Goal: Information Seeking & Learning: Find contact information

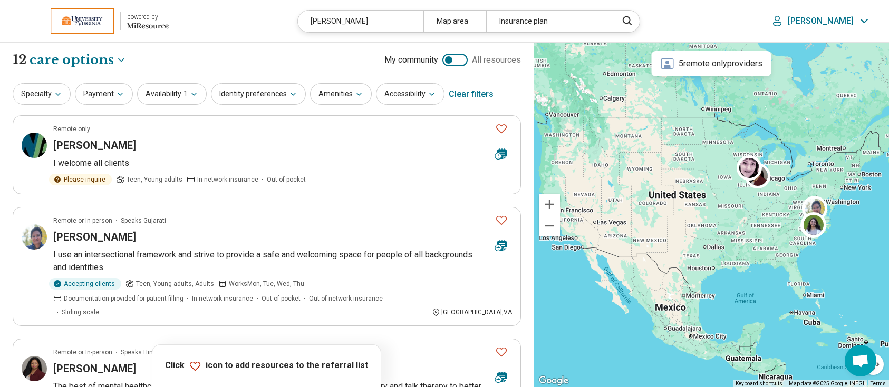
select select "***"
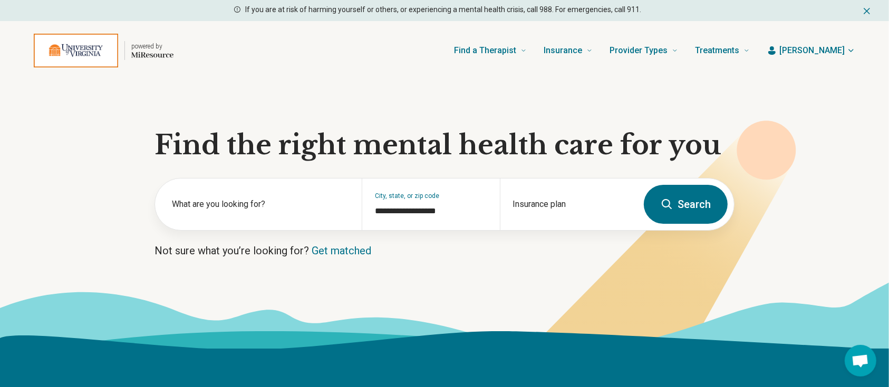
click at [823, 53] on span "[PERSON_NAME]" at bounding box center [811, 50] width 65 height 13
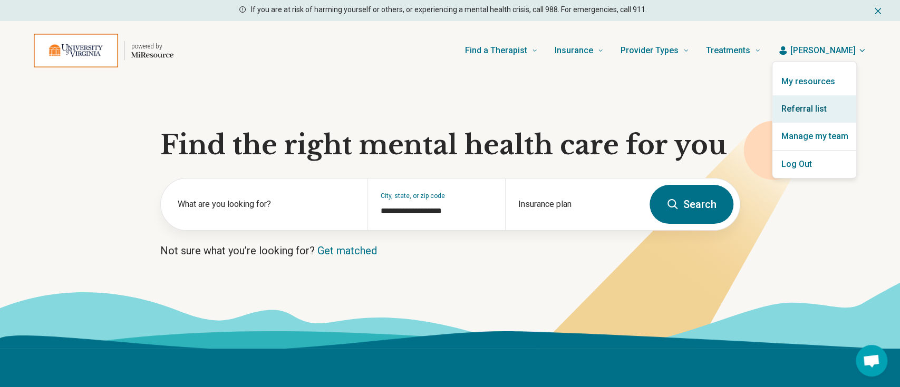
click at [797, 109] on link "Referral list" at bounding box center [814, 108] width 84 height 27
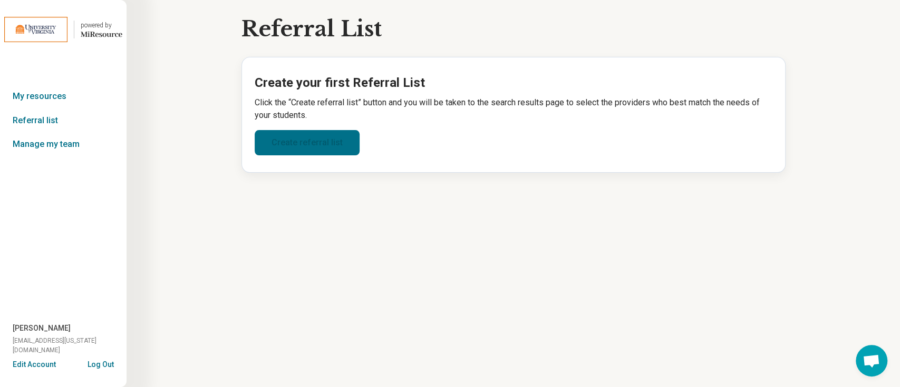
click at [272, 141] on link "Create referral list" at bounding box center [307, 142] width 105 height 25
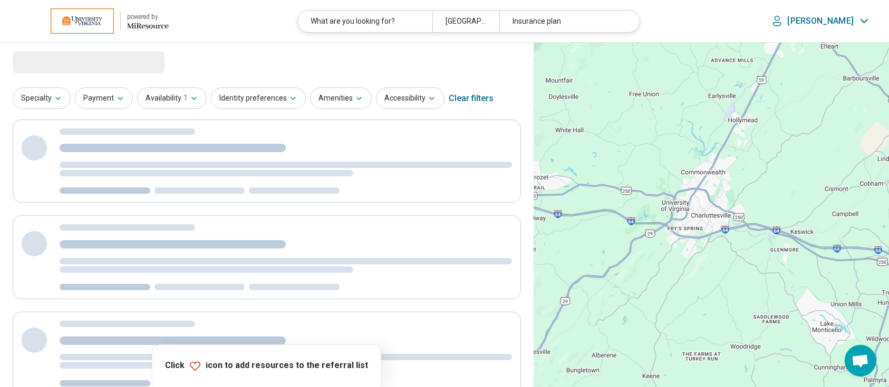
select select "***"
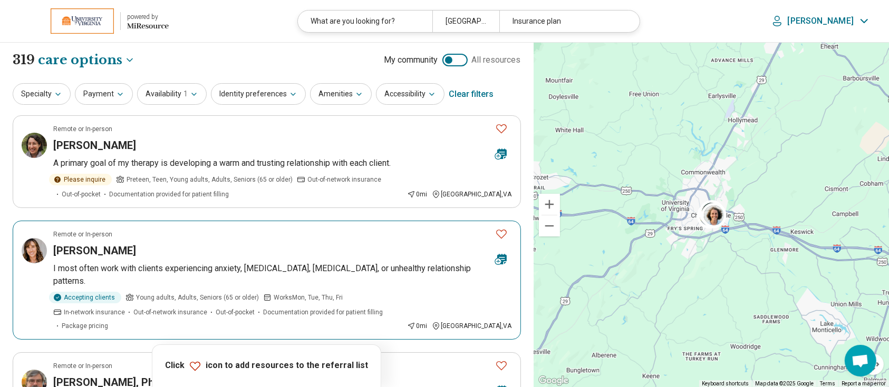
click at [106, 251] on h3 "[PERSON_NAME]" at bounding box center [94, 251] width 83 height 15
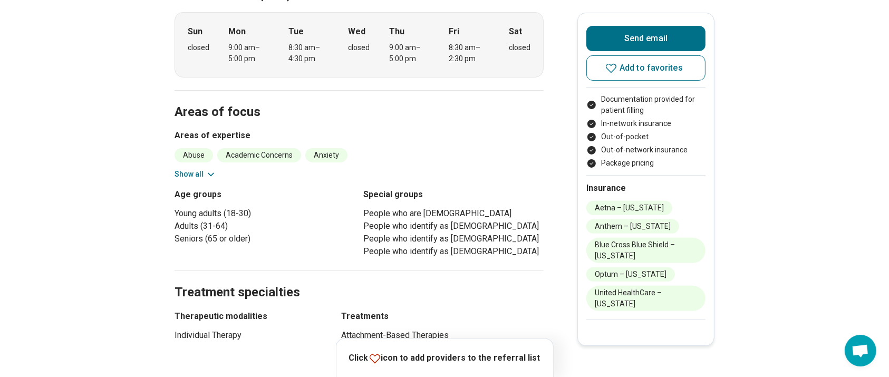
scroll to position [351, 0]
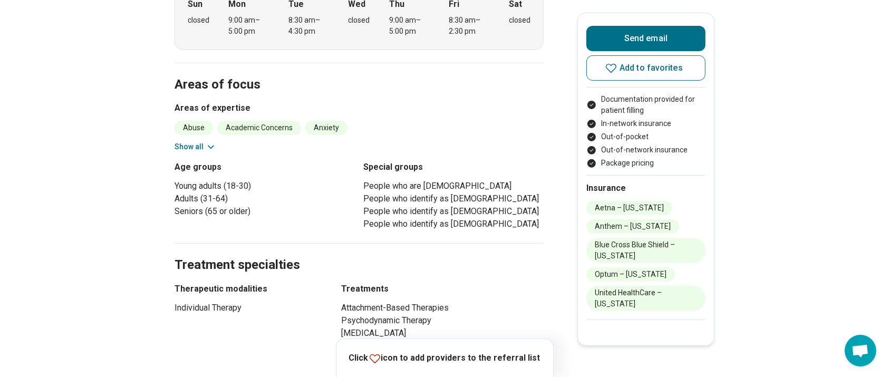
click at [198, 141] on button "Show all" at bounding box center [195, 146] width 42 height 11
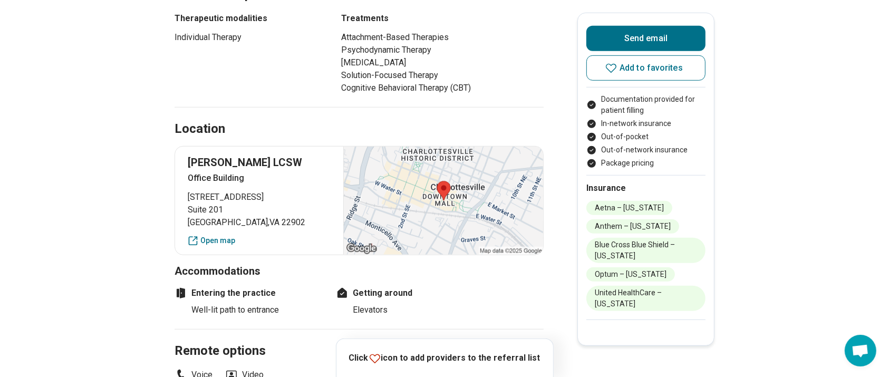
scroll to position [773, 0]
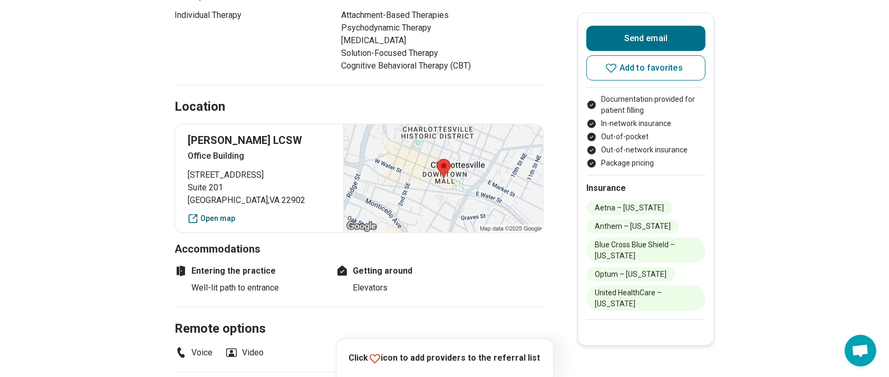
click at [222, 213] on link "Open map" at bounding box center [259, 218] width 143 height 11
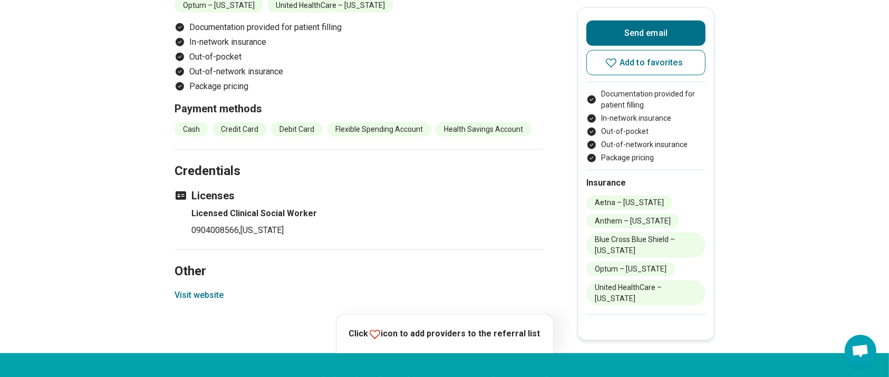
scroll to position [1335, 0]
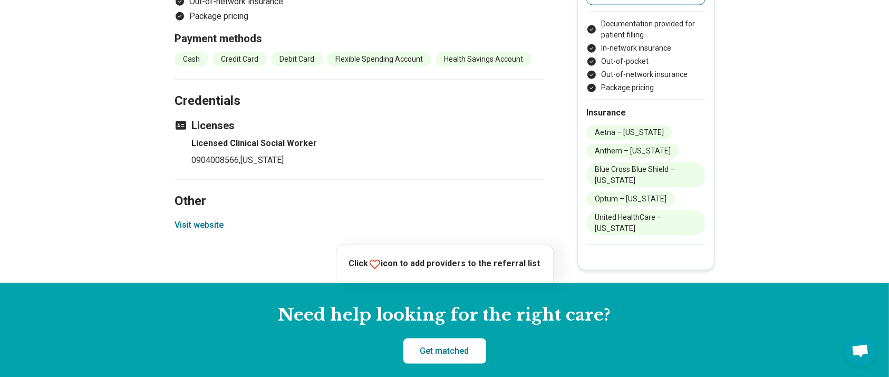
click at [198, 219] on button "Visit website" at bounding box center [198, 225] width 49 height 13
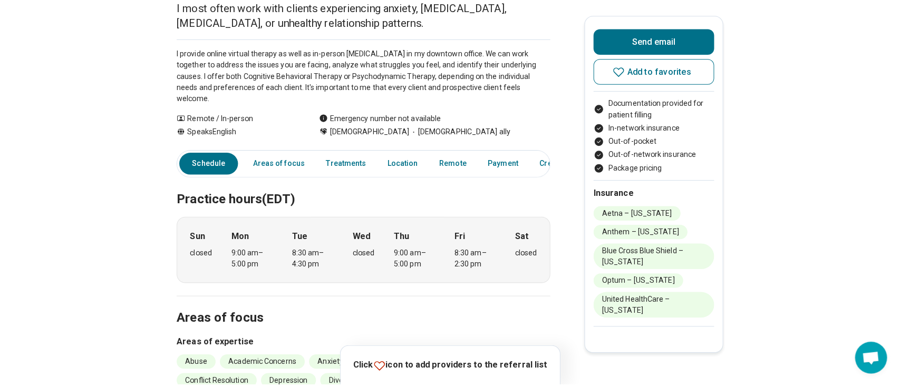
scroll to position [0, 0]
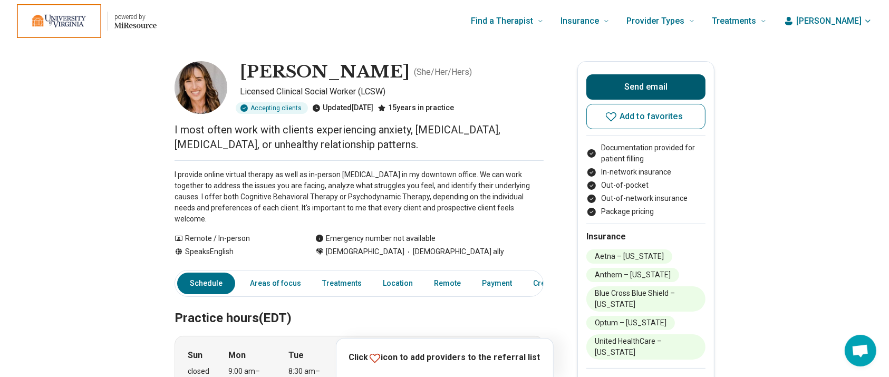
click at [641, 86] on button "Send email" at bounding box center [645, 86] width 119 height 25
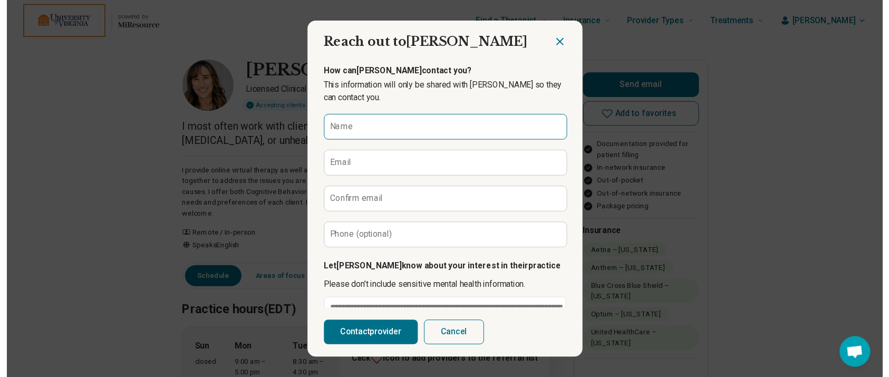
scroll to position [70, 0]
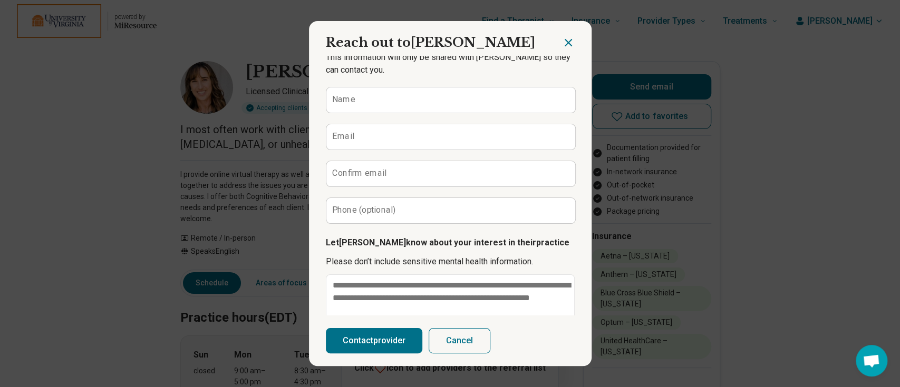
click at [563, 37] on icon "Close dialog" at bounding box center [568, 42] width 13 height 13
